Goal: Information Seeking & Learning: Check status

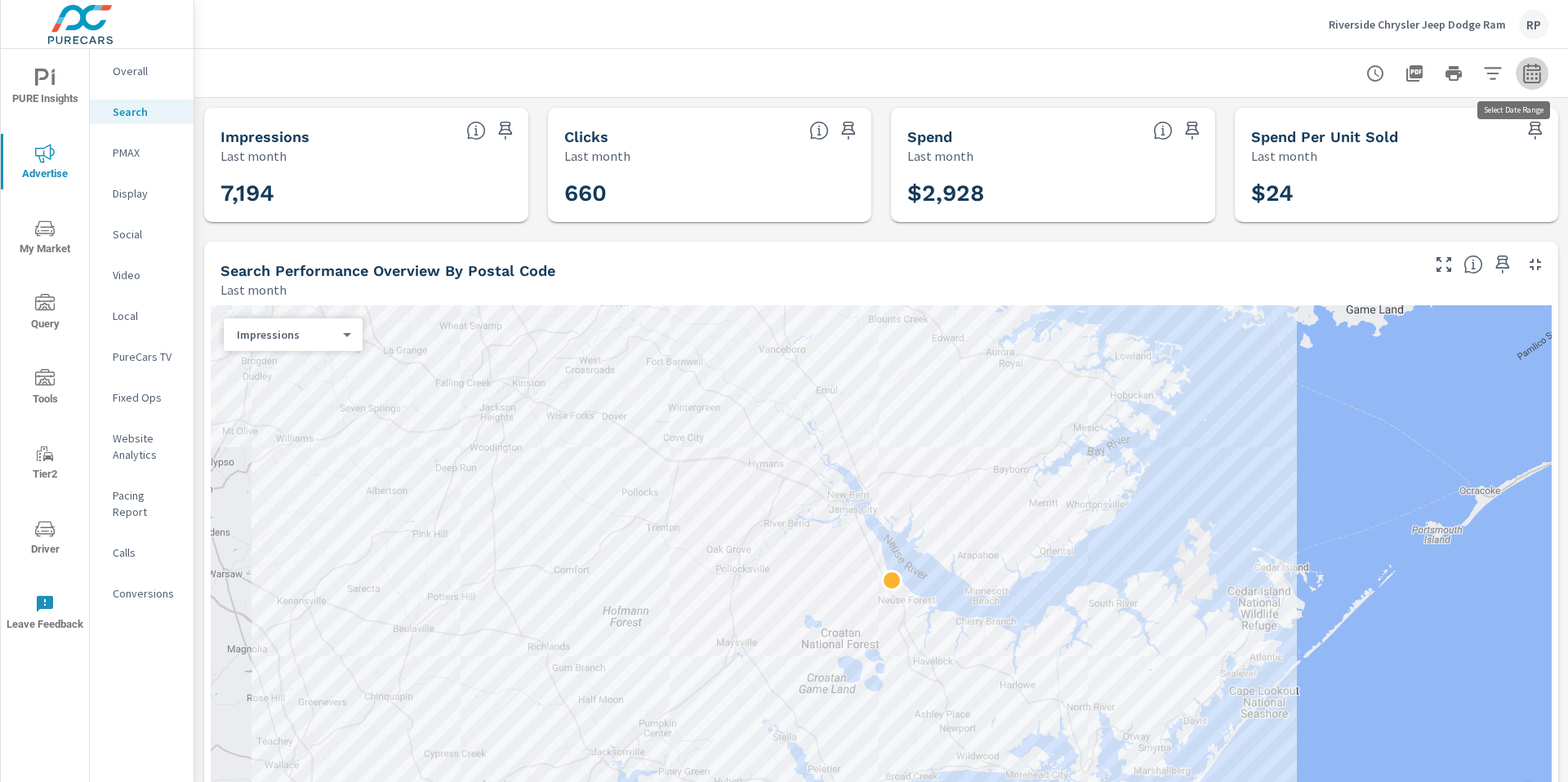
click at [1527, 64] on icon "button" at bounding box center [1532, 74] width 20 height 20
select select "Last month"
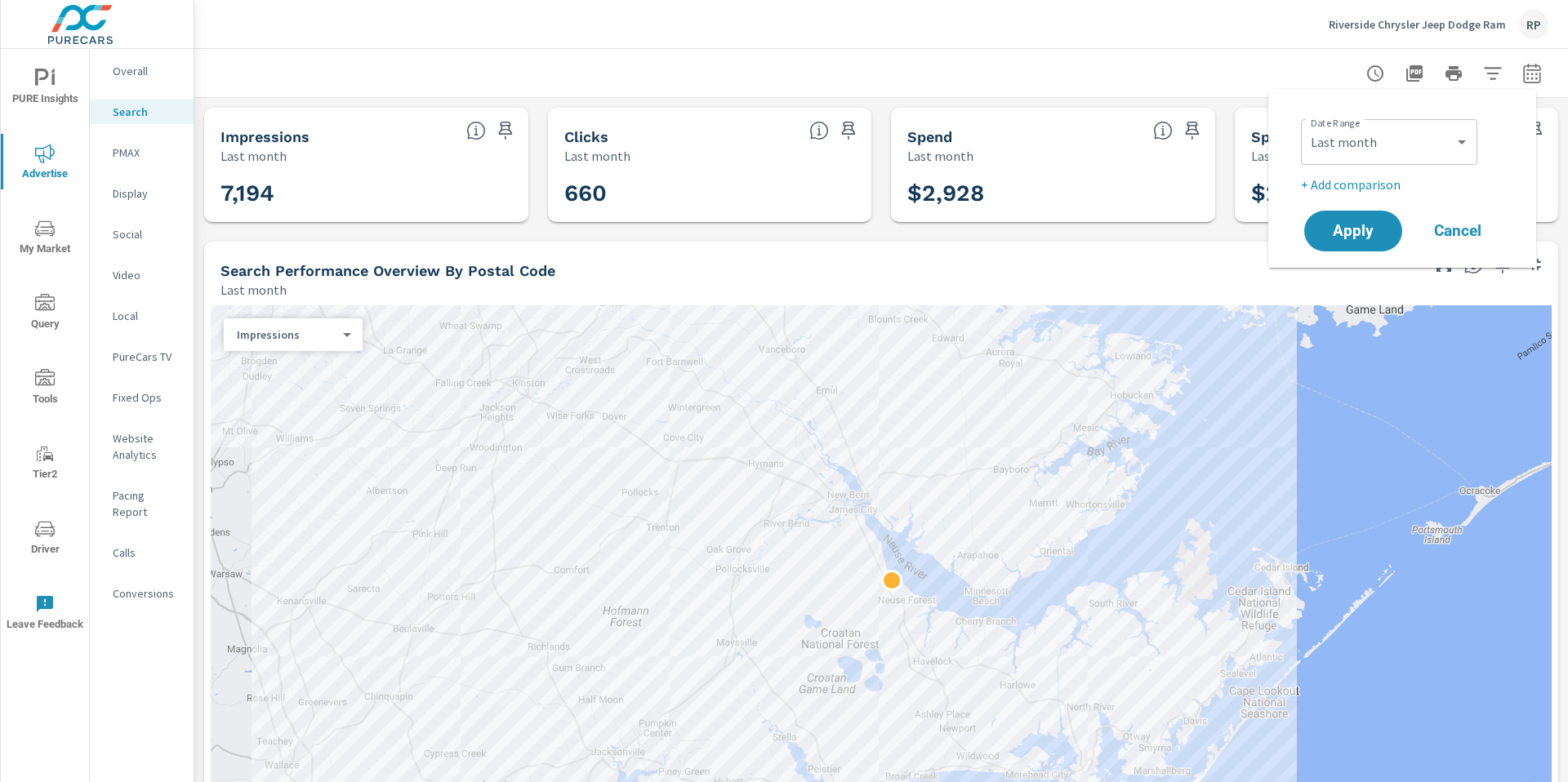
click at [1366, 189] on p "+ Add comparison" at bounding box center [1405, 184] width 209 height 20
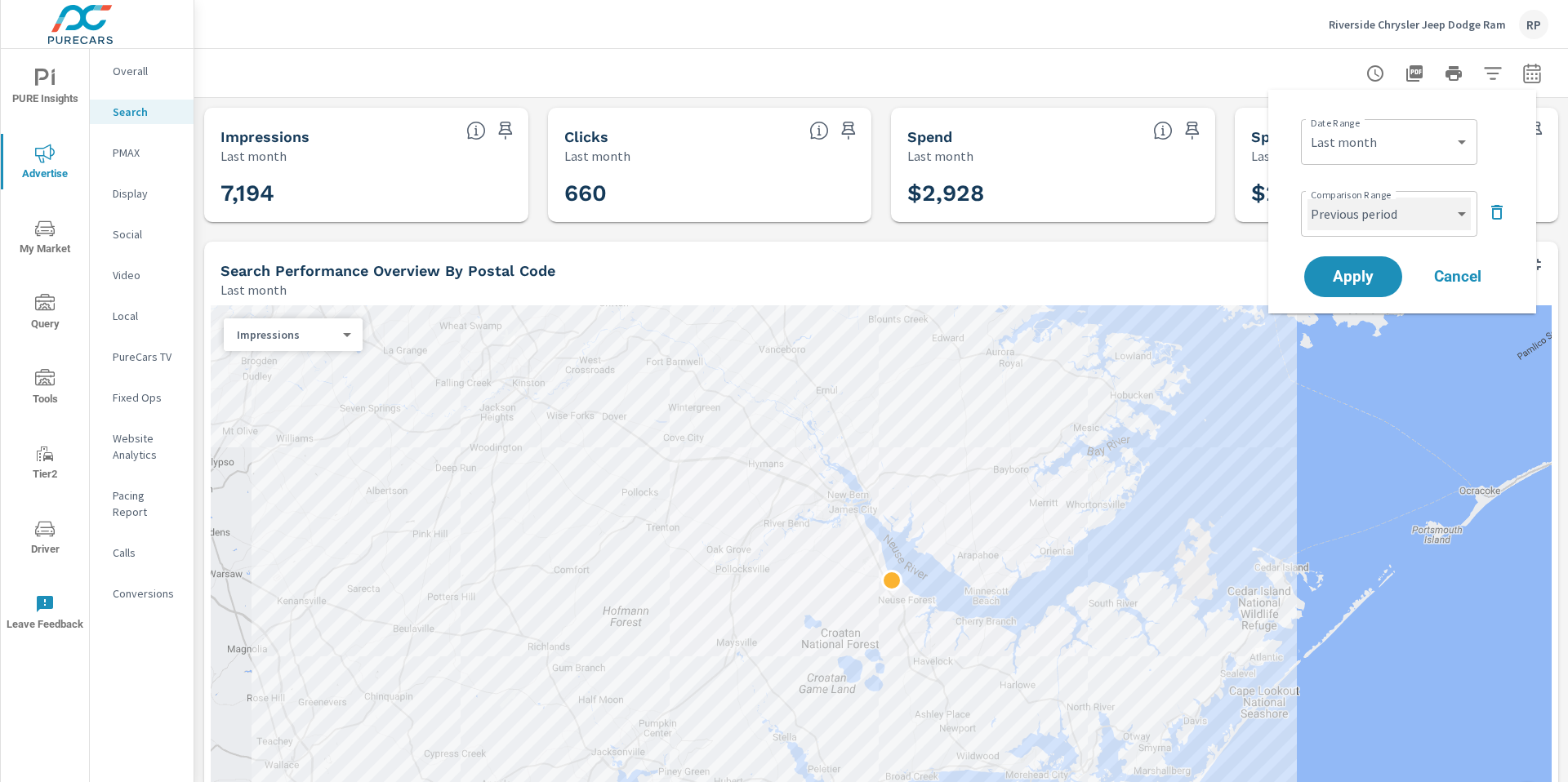
click at [1361, 227] on select "Custom Previous period Previous month Previous year" at bounding box center [1389, 214] width 164 height 33
click at [1308, 197] on select "Custom Previous period Previous month Previous year" at bounding box center [1389, 214] width 164 height 33
select select "Previous month"
click at [1363, 270] on span "Apply" at bounding box center [1353, 277] width 67 height 16
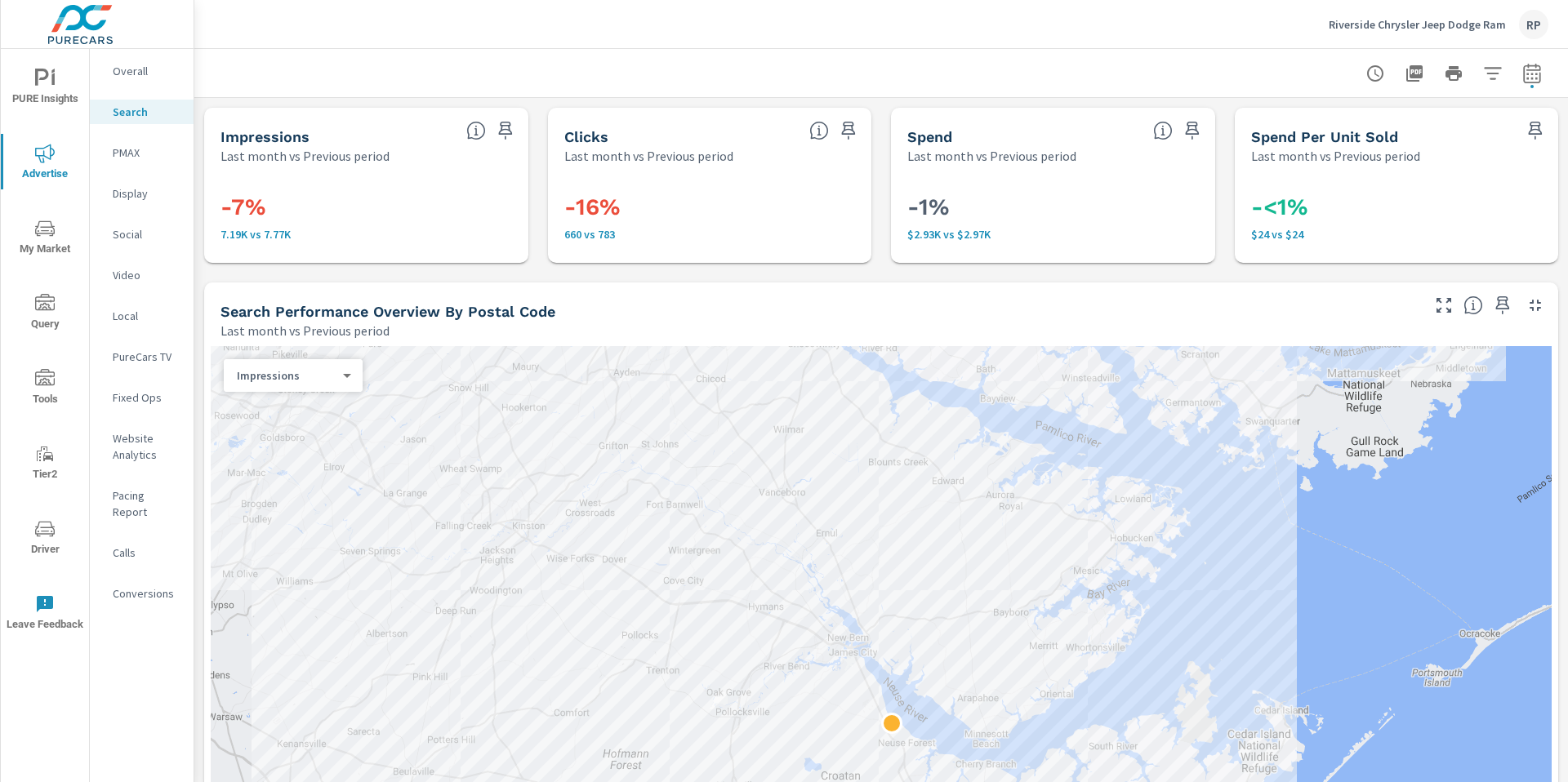
click at [132, 159] on p "PMAX" at bounding box center [146, 152] width 67 height 16
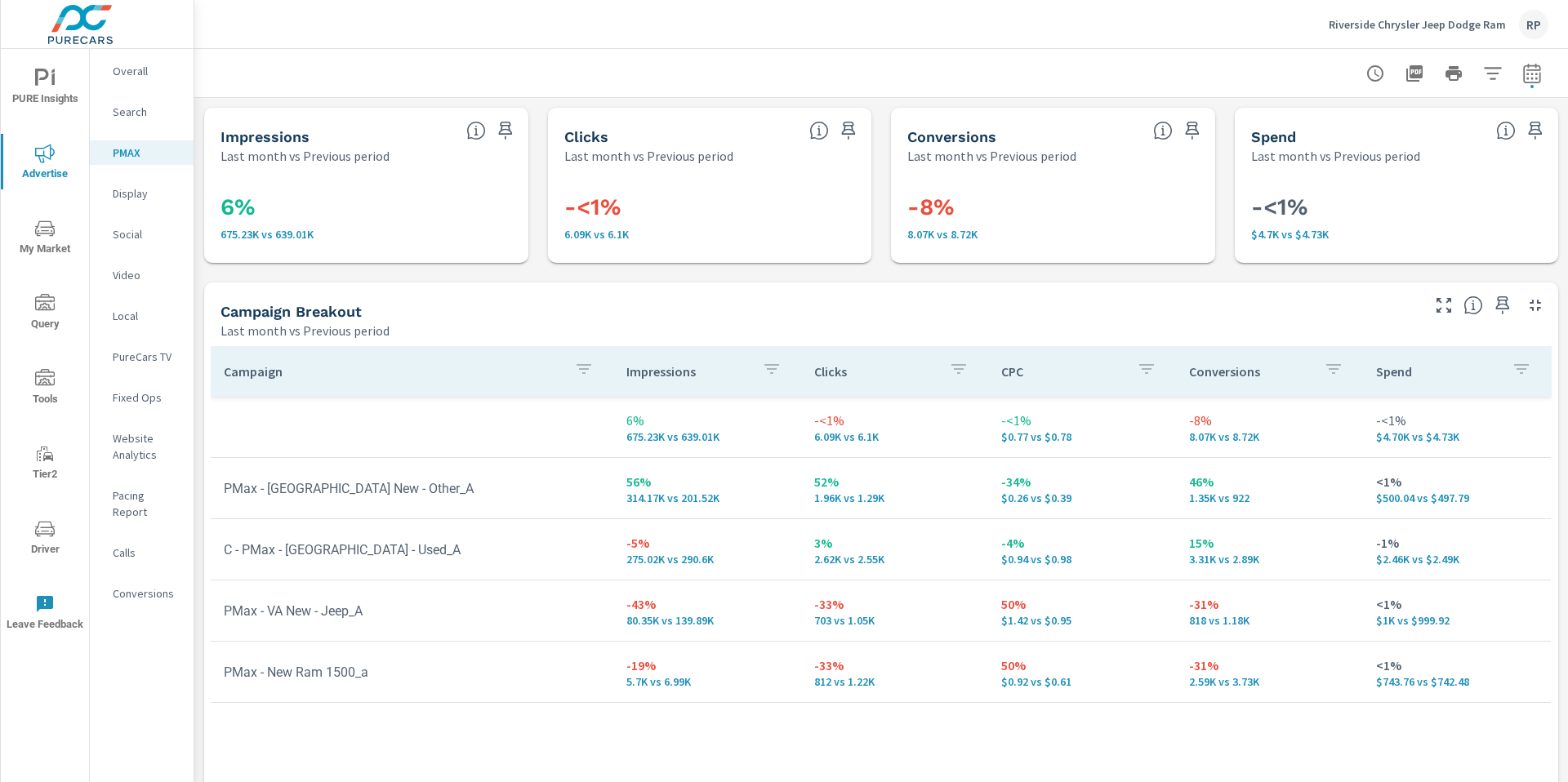
click at [138, 77] on p "Overall" at bounding box center [146, 71] width 67 height 16
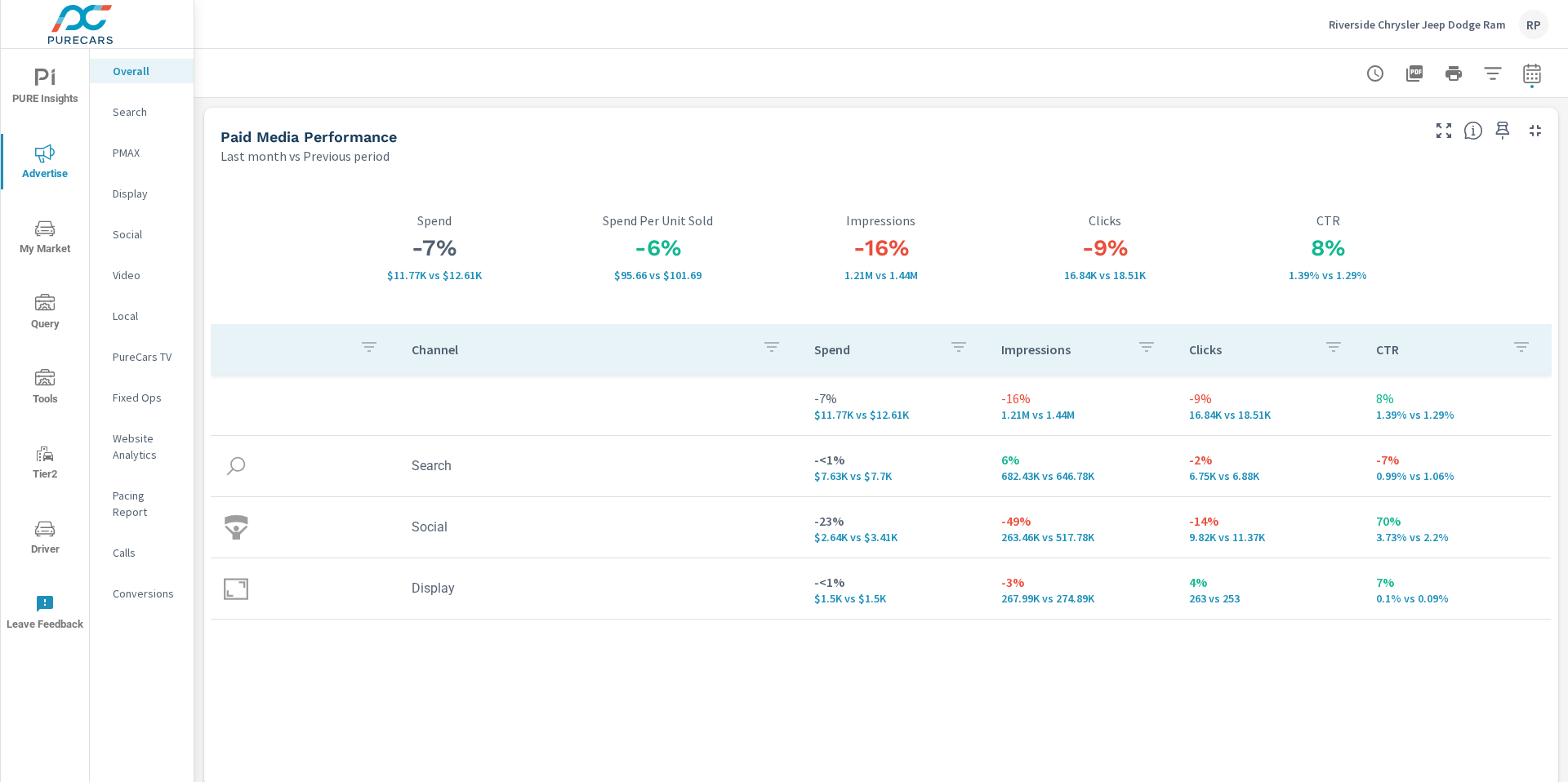
click at [1529, 35] on div "RP" at bounding box center [1533, 24] width 29 height 29
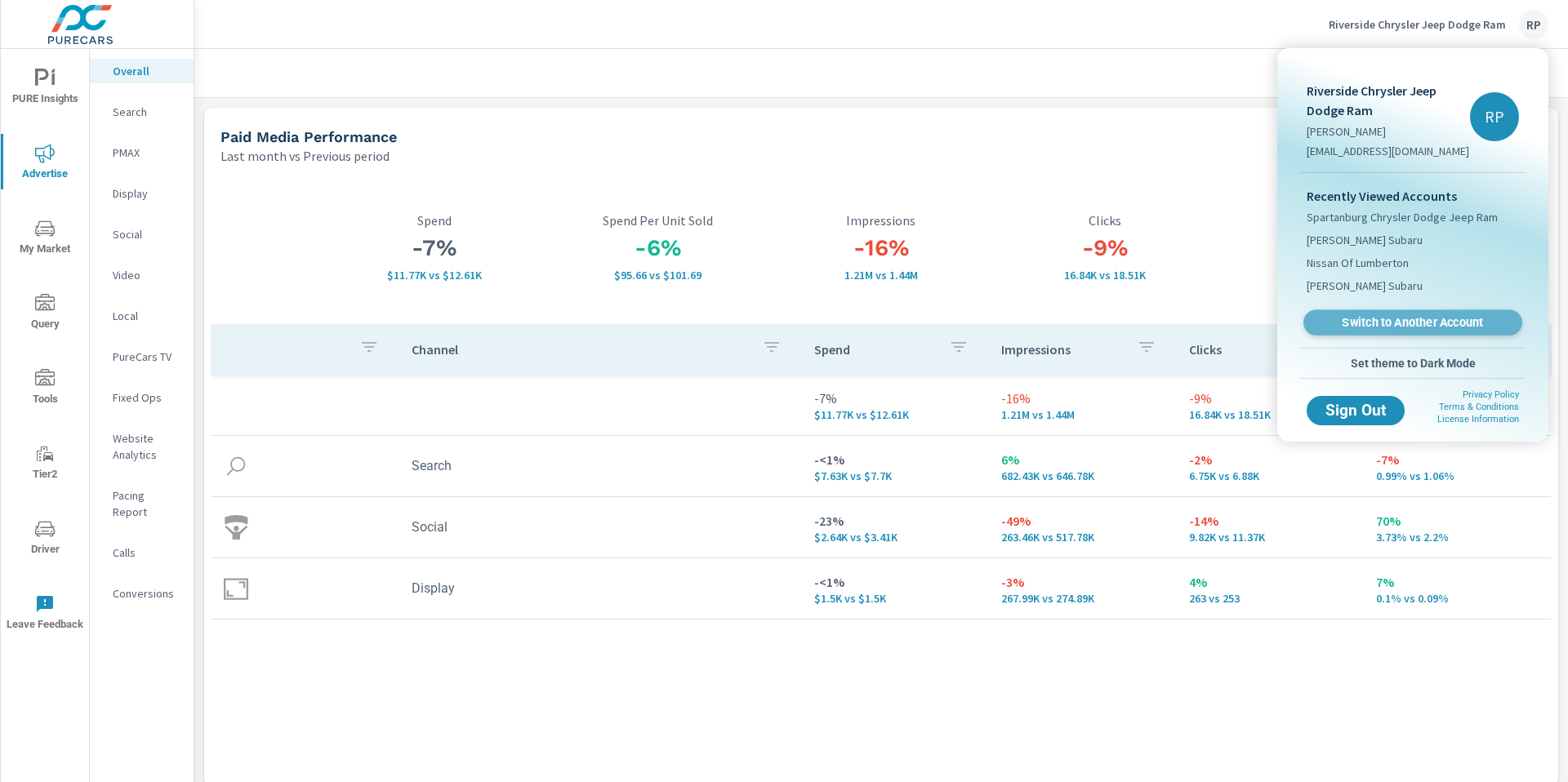
click at [1404, 326] on span "Switch to Another Account" at bounding box center [1412, 323] width 200 height 16
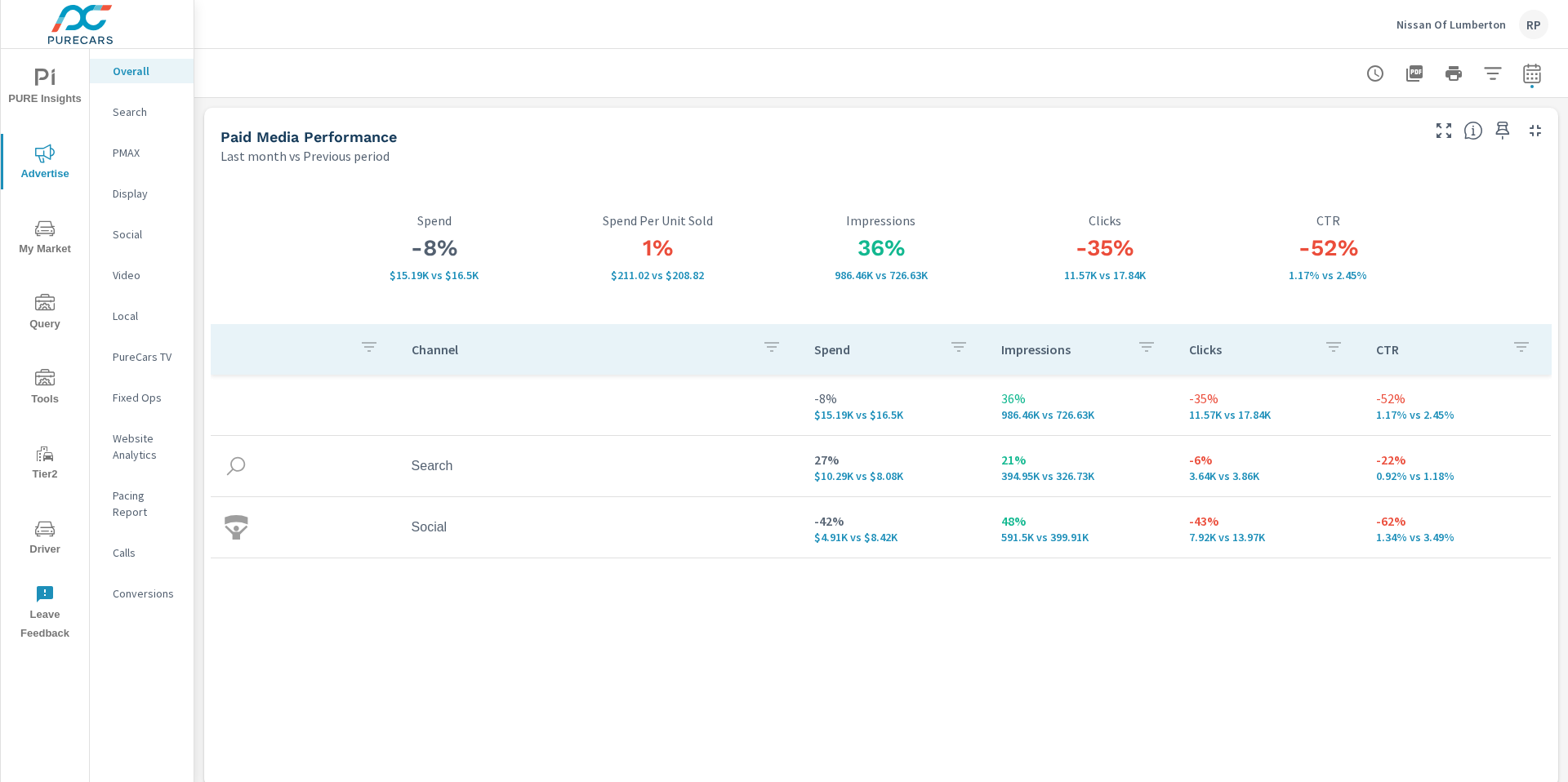
click at [132, 167] on nav "Overall Search PMAX Display Social Video Local PureCars TV Fixed Ops Website An…" at bounding box center [142, 339] width 104 height 580
click at [129, 152] on p "PMAX" at bounding box center [146, 152] width 67 height 16
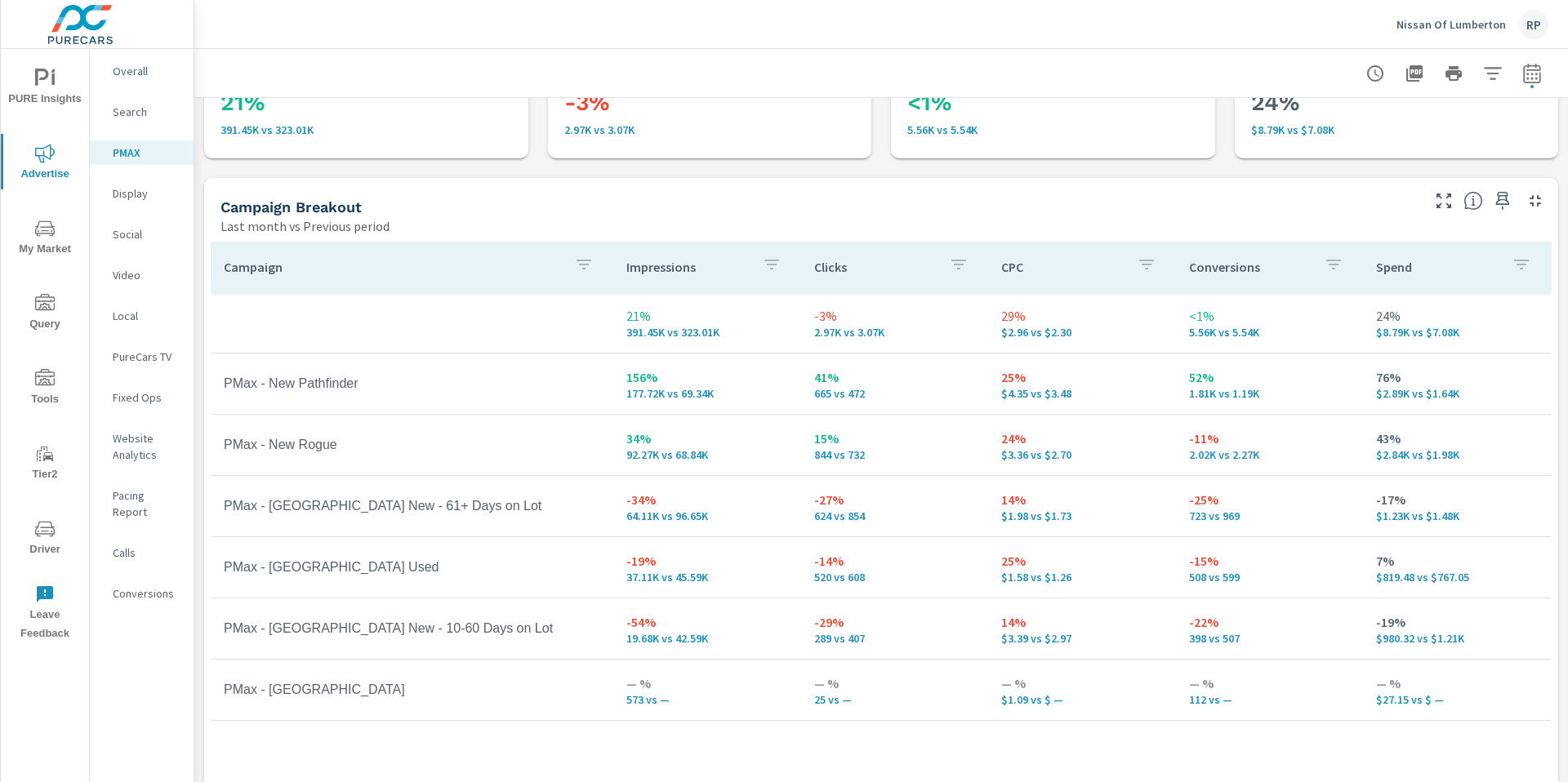
scroll to position [143, 0]
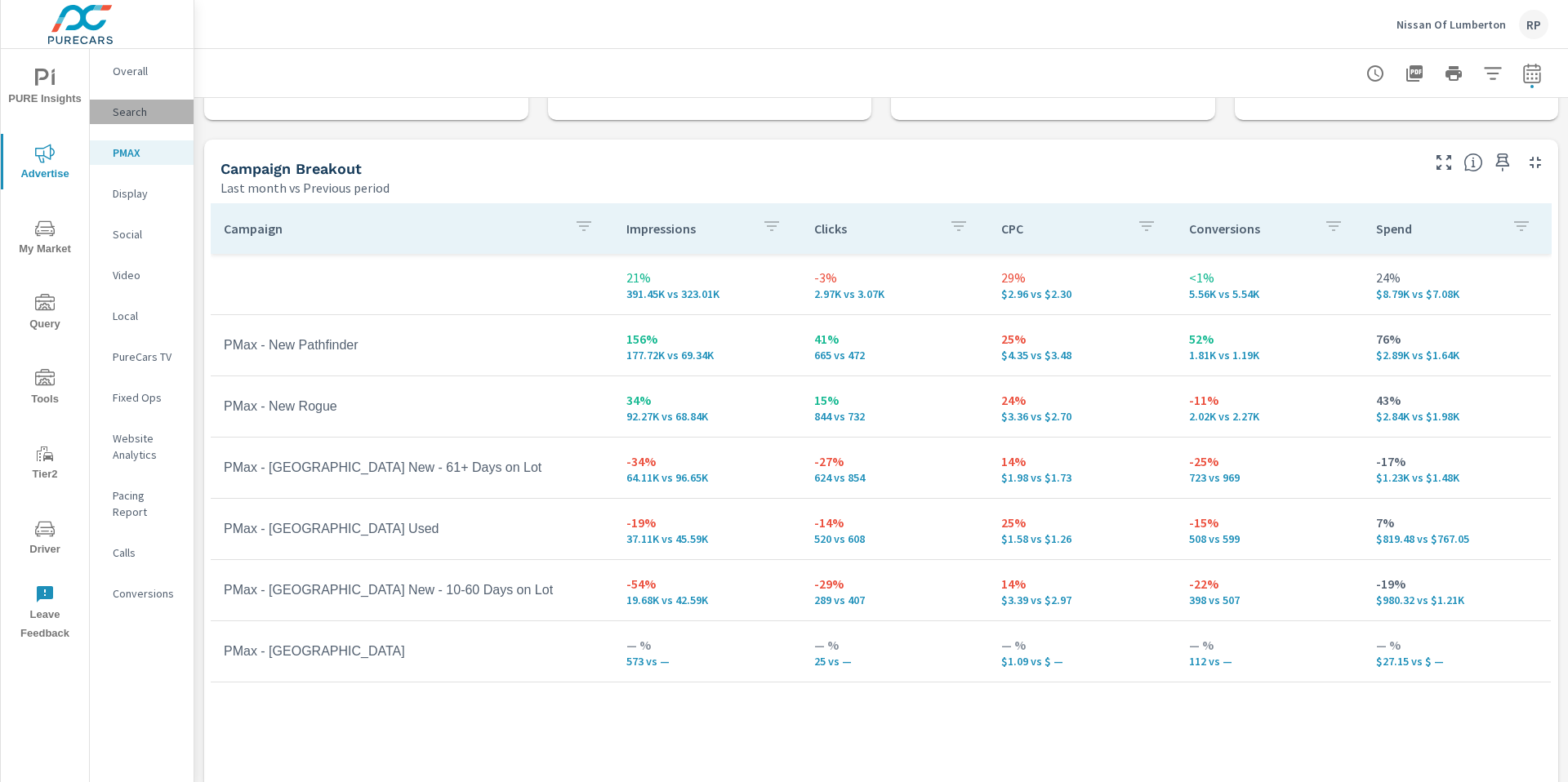
click at [129, 119] on p "Search" at bounding box center [146, 112] width 67 height 16
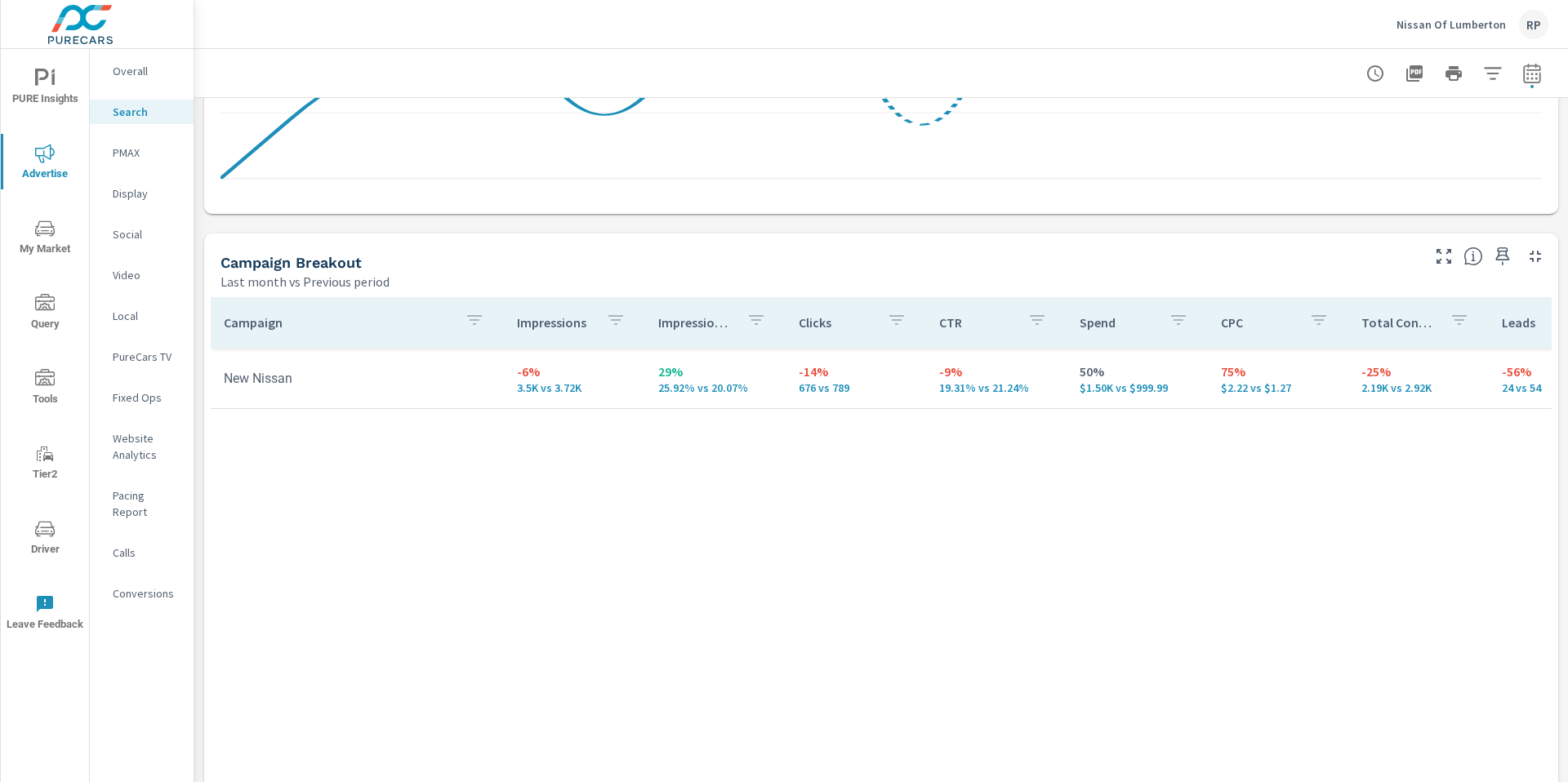
scroll to position [1480, 0]
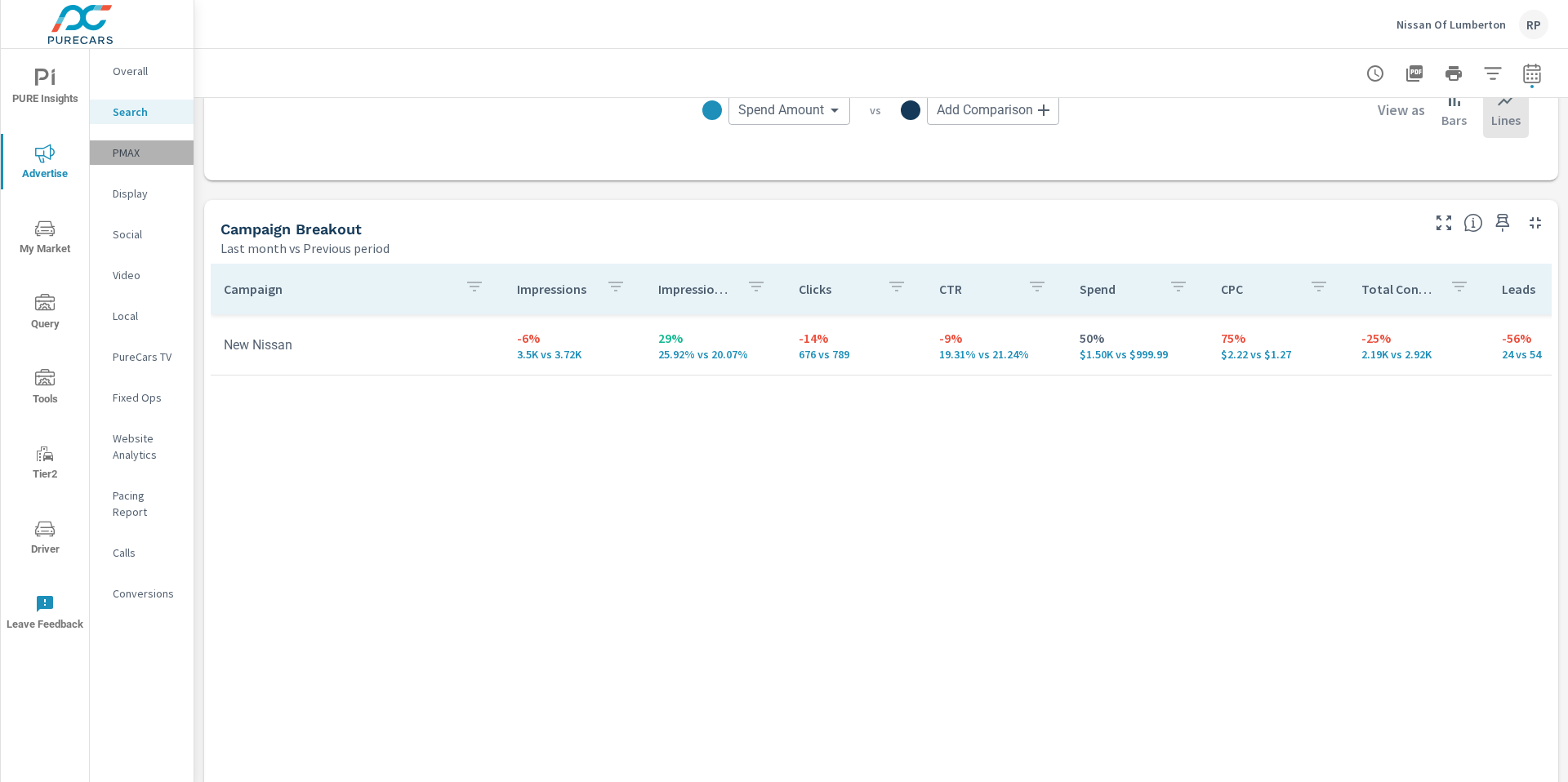
click at [136, 153] on p "PMAX" at bounding box center [146, 152] width 67 height 16
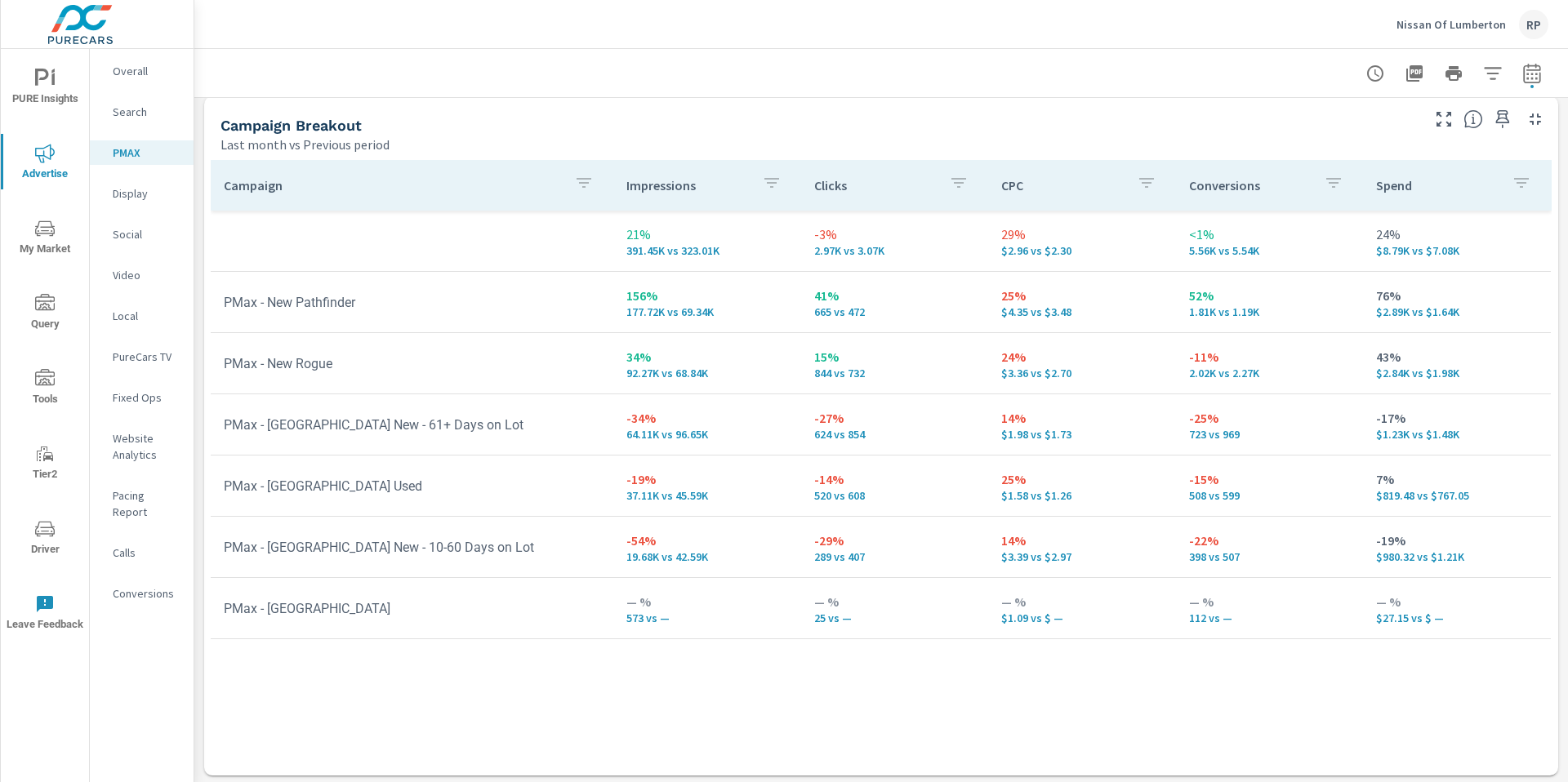
scroll to position [187, 0]
drag, startPoint x: 1567, startPoint y: 187, endPoint x: 1567, endPoint y: 336, distance: 149.0
click at [1567, 336] on div "PMAX Performance Nissan Of Lumberton Report date range: [DATE] - [DATE] vs [DAT…" at bounding box center [881, 415] width 1373 height 733
click at [134, 231] on p "Social" at bounding box center [146, 234] width 67 height 16
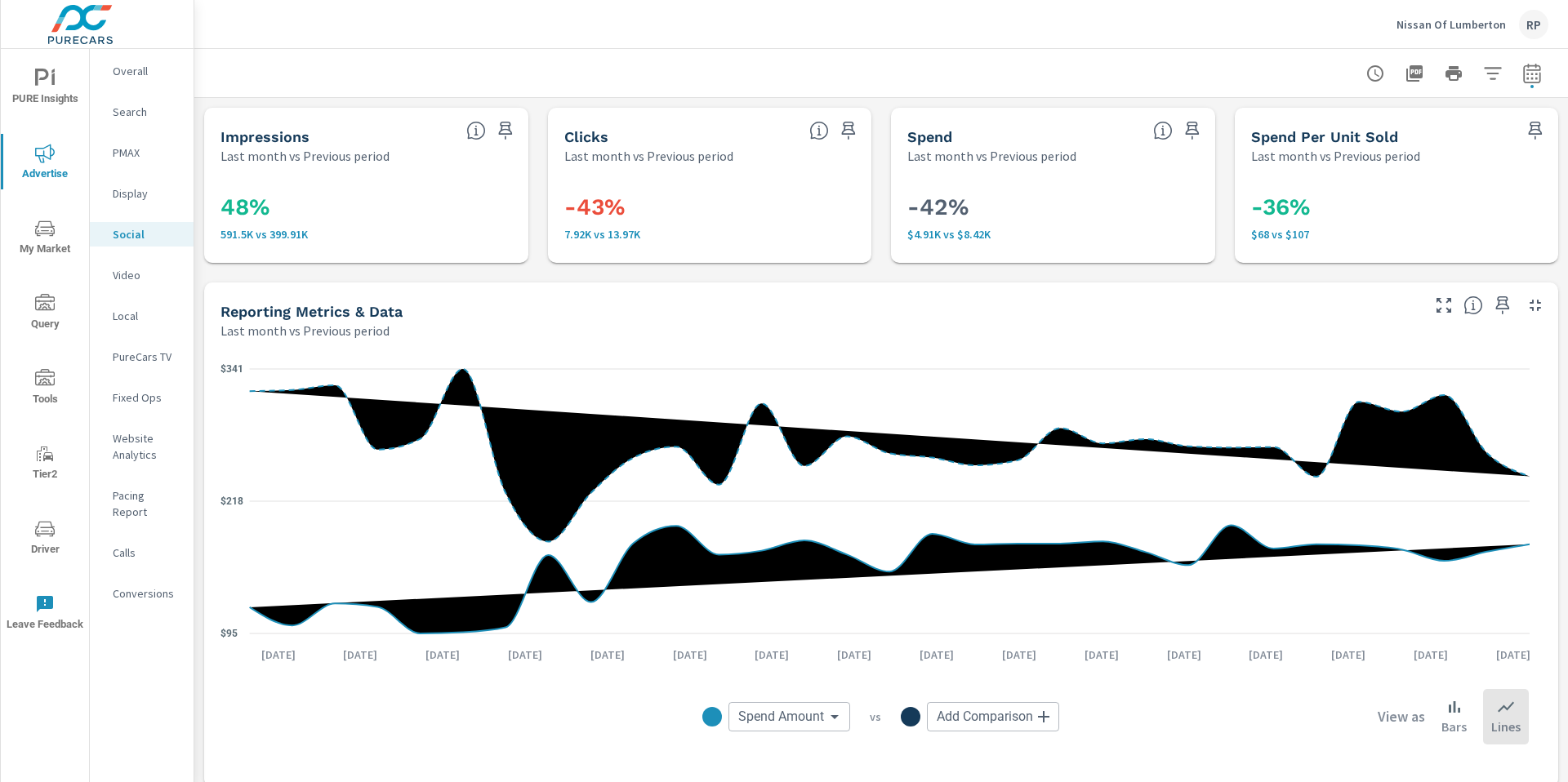
drag, startPoint x: 1567, startPoint y: 148, endPoint x: 1563, endPoint y: 100, distance: 48.2
click at [1563, 100] on div "Social Performance Nissan Of Lumberton Report date range: [DATE] - [DATE] vs [D…" at bounding box center [881, 415] width 1373 height 733
click at [138, 70] on p "Overall" at bounding box center [146, 71] width 67 height 16
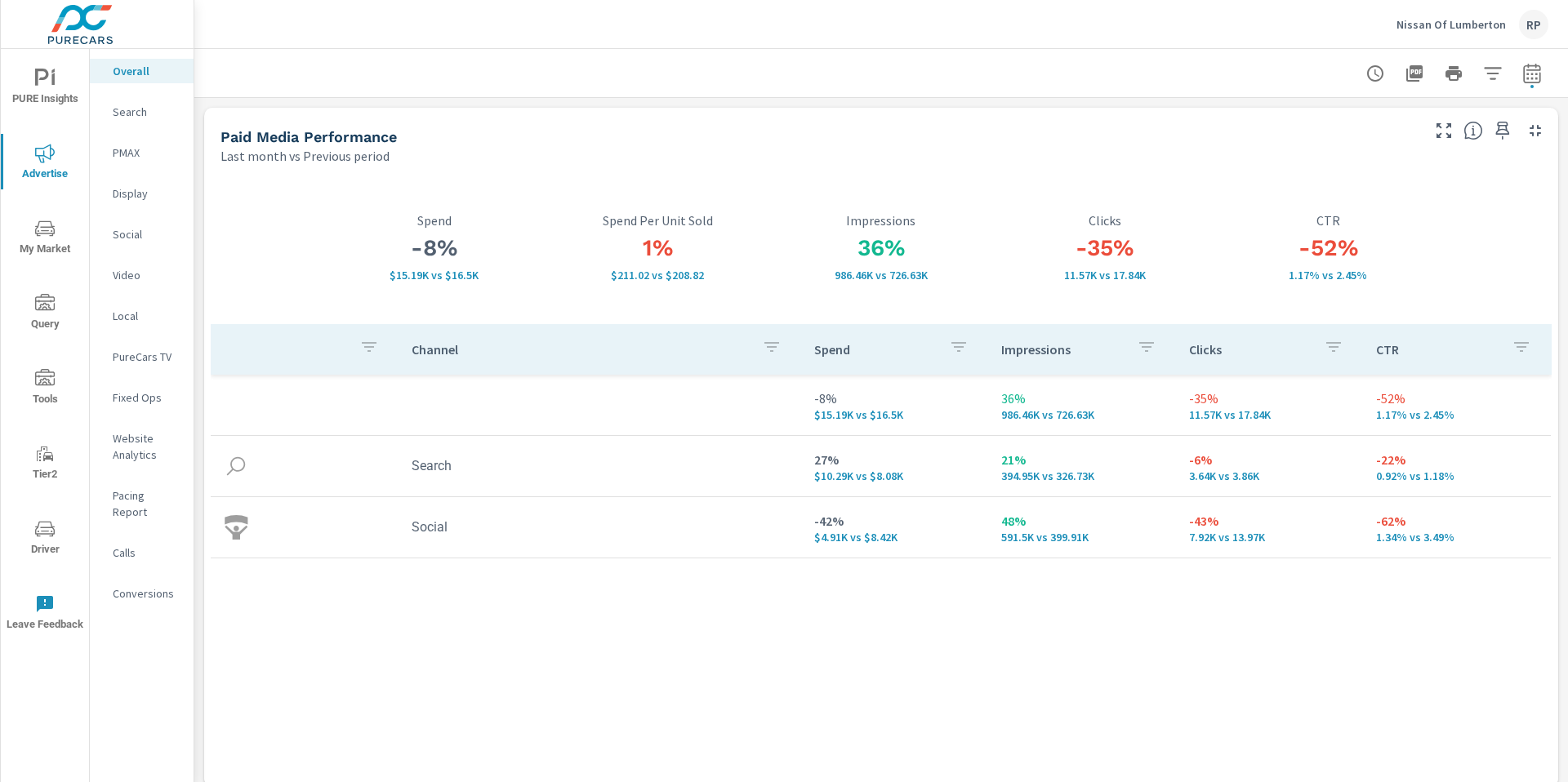
click at [61, 91] on span "PURE Insights" at bounding box center [45, 88] width 79 height 40
